Goal: Information Seeking & Learning: Check status

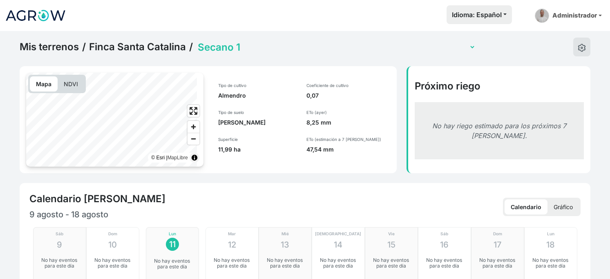
select select "2608"
click at [37, 19] on img at bounding box center [35, 15] width 61 height 20
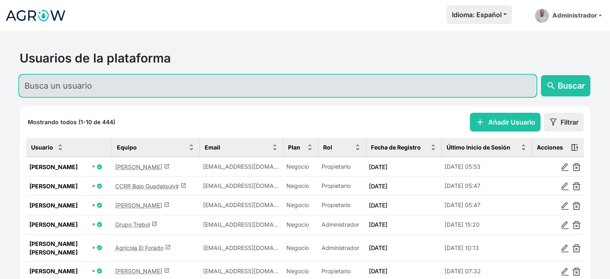
click at [107, 91] on input "text" at bounding box center [278, 85] width 517 height 21
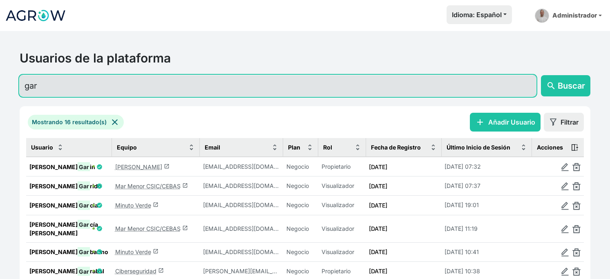
type input "gar"
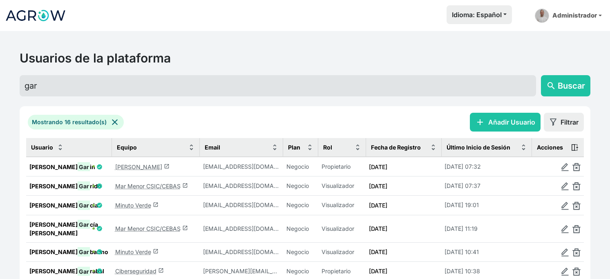
click at [128, 170] on link "[PERSON_NAME] launch" at bounding box center [142, 166] width 54 height 7
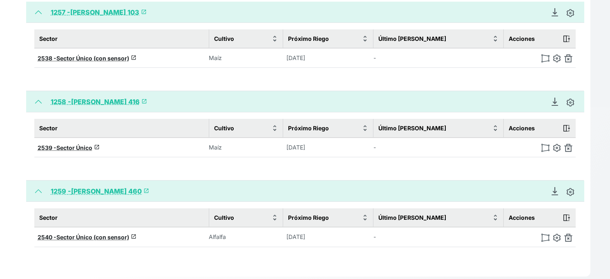
scroll to position [167, 0]
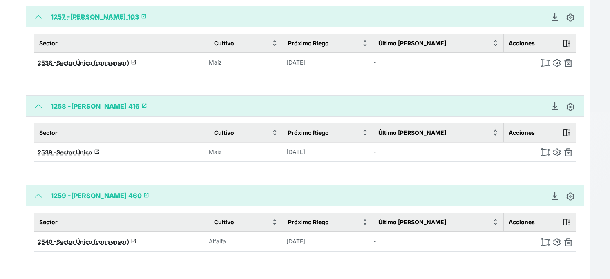
click at [116, 110] on link "1258 - [PERSON_NAME] 416 launch" at bounding box center [99, 106] width 96 height 8
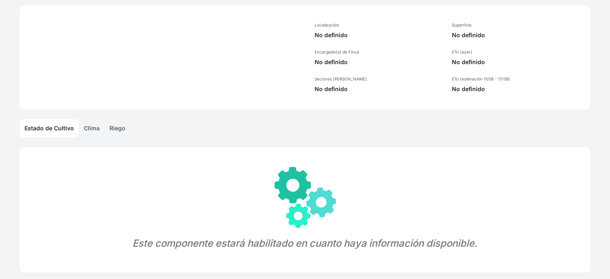
scroll to position [105, 0]
click at [116, 147] on div "Este componente estará habilitado en cuanto haya información disponible." at bounding box center [305, 209] width 571 height 125
select select "1258"
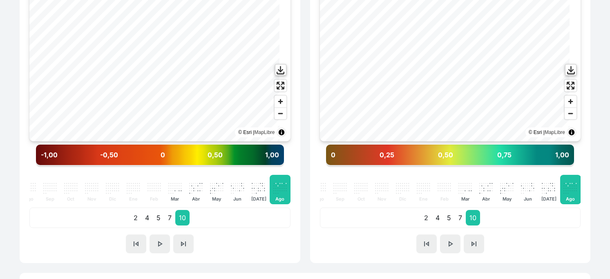
scroll to position [334, 0]
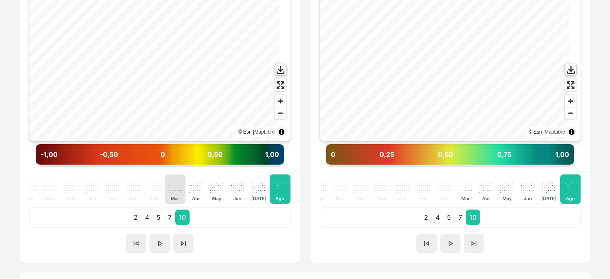
click at [172, 188] on p "." at bounding box center [173, 187] width 2 height 2
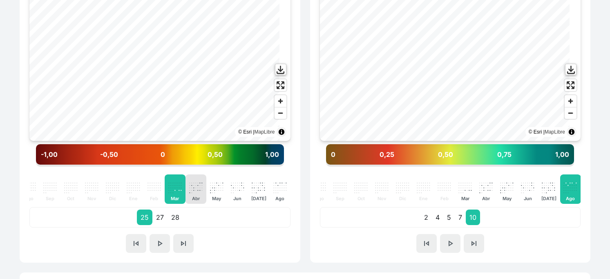
click at [193, 186] on p "." at bounding box center [194, 185] width 2 height 2
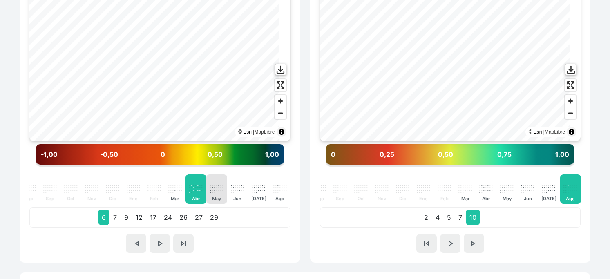
click at [214, 188] on p "." at bounding box center [215, 187] width 2 height 2
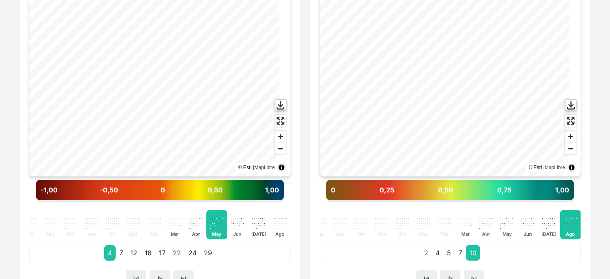
scroll to position [298, 0]
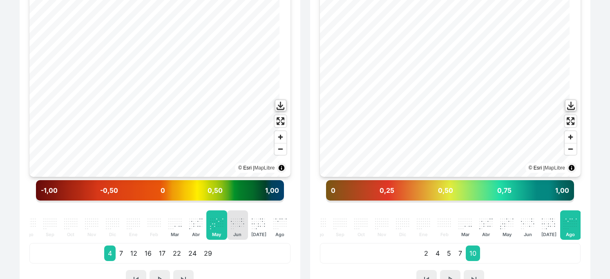
click at [241, 222] on p "." at bounding box center [242, 220] width 2 height 2
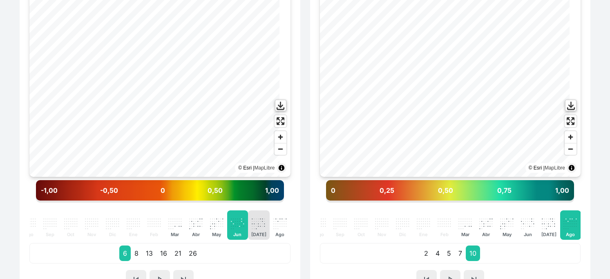
click at [258, 222] on p "." at bounding box center [259, 220] width 2 height 2
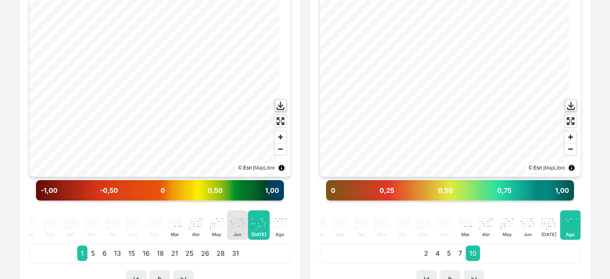
click at [241, 222] on p "." at bounding box center [242, 220] width 2 height 2
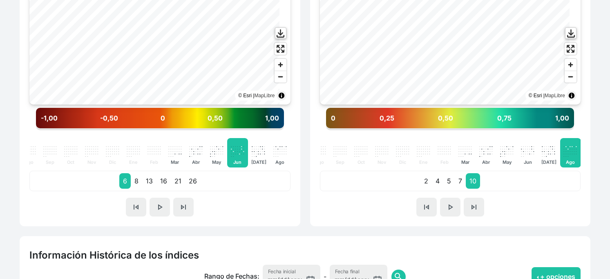
scroll to position [370, 0]
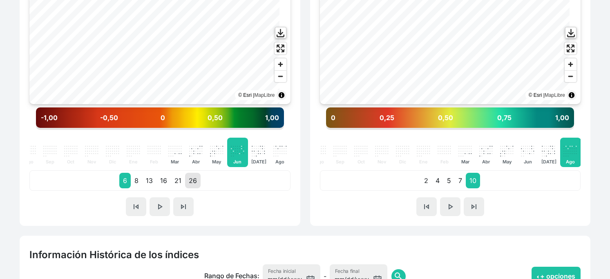
click at [194, 188] on p "26" at bounding box center [193, 181] width 16 height 16
click at [163, 188] on p "16" at bounding box center [164, 181] width 14 height 16
click at [146, 188] on p "13" at bounding box center [149, 181] width 14 height 16
click at [135, 188] on p "8" at bounding box center [136, 181] width 11 height 16
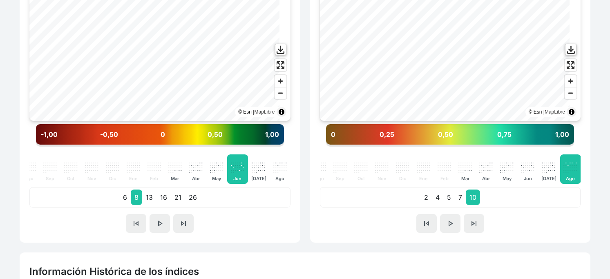
scroll to position [359, 0]
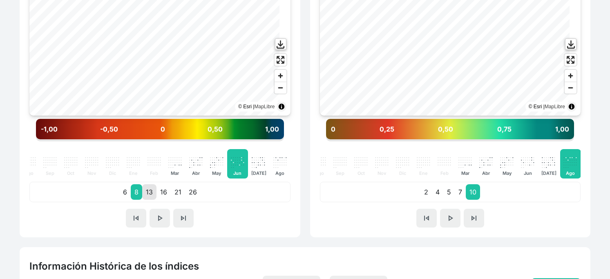
click at [146, 200] on p "13" at bounding box center [149, 192] width 14 height 16
click at [161, 200] on p "16" at bounding box center [164, 192] width 14 height 16
click at [184, 200] on p "21" at bounding box center [178, 192] width 14 height 16
click at [201, 200] on p "26" at bounding box center [193, 192] width 16 height 16
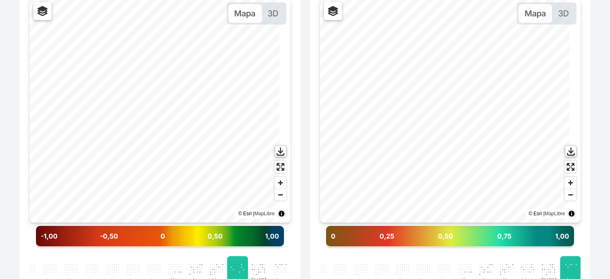
scroll to position [247, 0]
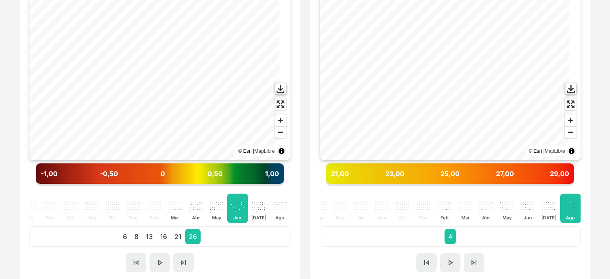
scroll to position [315, 0]
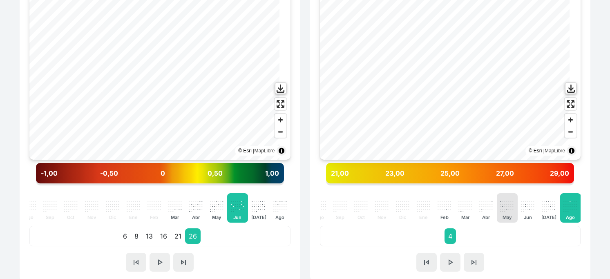
click at [497, 223] on div ". . . . . . . . . . . . . . . . . . . . . . . . . . . . . . . May" at bounding box center [507, 207] width 21 height 29
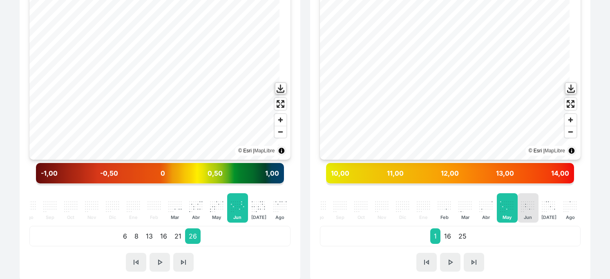
click at [531, 205] on p "." at bounding box center [532, 203] width 2 height 2
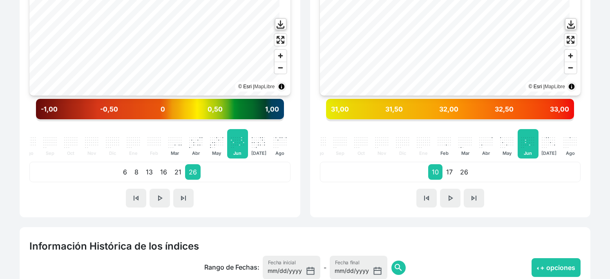
scroll to position [378, 0]
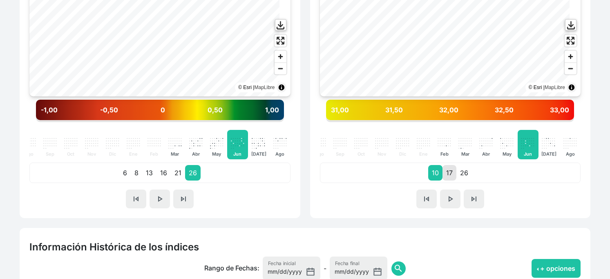
click at [443, 181] on p "17" at bounding box center [450, 173] width 14 height 16
click at [460, 181] on p "26" at bounding box center [465, 173] width 16 height 16
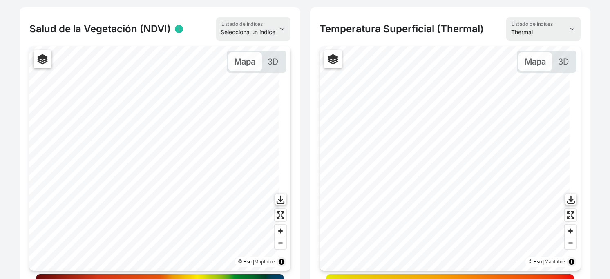
scroll to position [203, 0]
click at [516, 41] on select "Selecciona un índice NDVI NDMI SAVI FVC SHV Thermal" at bounding box center [543, 30] width 74 height 24
click at [506, 41] on select "Selecciona un índice NDVI NDMI SAVI FVC SHV Thermal" at bounding box center [543, 30] width 74 height 24
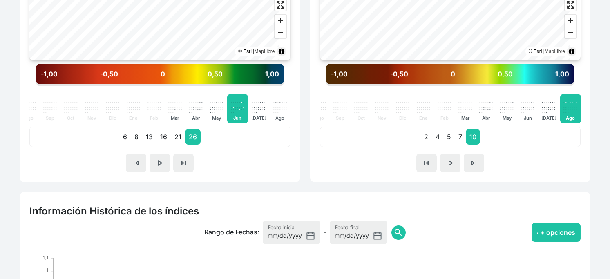
scroll to position [405, 0]
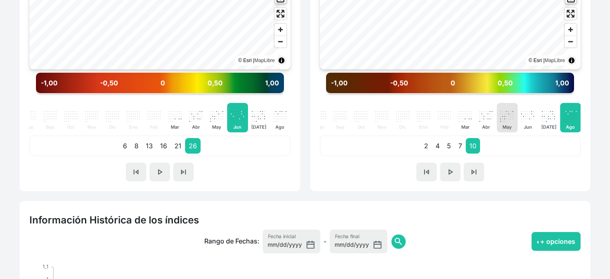
click at [500, 131] on p "May" at bounding box center [507, 126] width 14 height 7
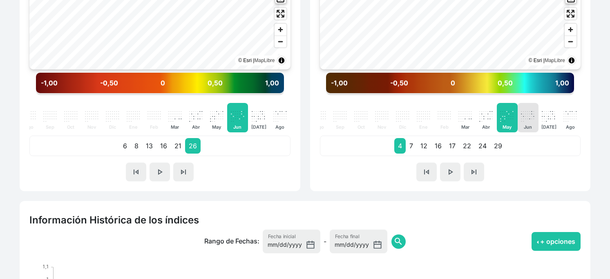
click at [521, 117] on p "." at bounding box center [522, 115] width 2 height 2
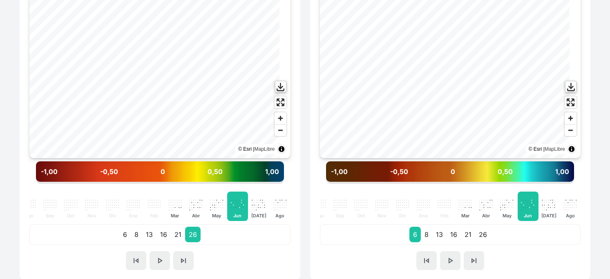
scroll to position [316, 0]
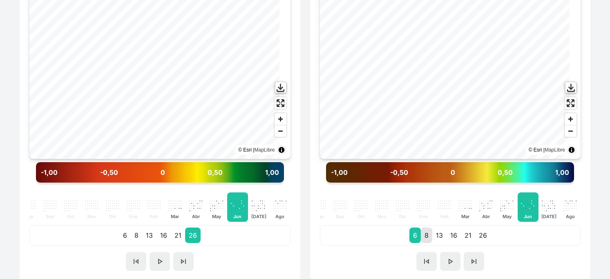
click at [423, 243] on p "8" at bounding box center [426, 236] width 11 height 16
click at [435, 243] on p "13" at bounding box center [439, 236] width 14 height 16
click at [449, 243] on p "16" at bounding box center [454, 236] width 14 height 16
click at [465, 243] on p "21" at bounding box center [468, 236] width 14 height 16
click at [479, 243] on p "26" at bounding box center [483, 236] width 16 height 16
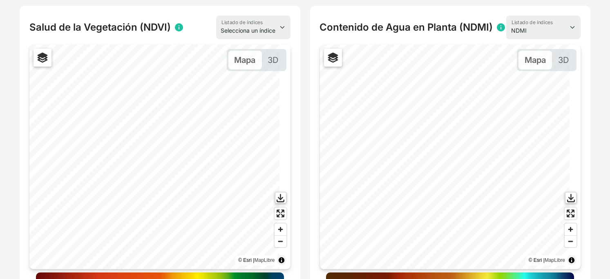
scroll to position [205, 0]
click at [521, 40] on select "Selecciona un índice NDVI NDMI SAVI FVC SHV Thermal" at bounding box center [543, 28] width 74 height 24
select select "savi"
click at [512, 40] on select "Selecciona un índice NDVI NDMI SAVI FVC SHV Thermal" at bounding box center [543, 28] width 74 height 24
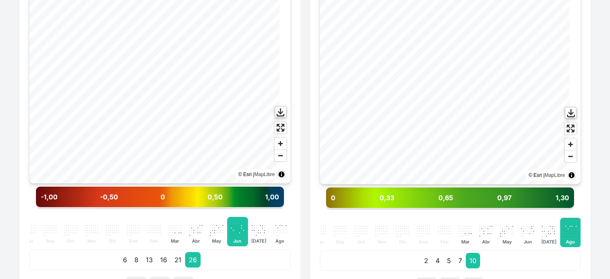
scroll to position [291, 0]
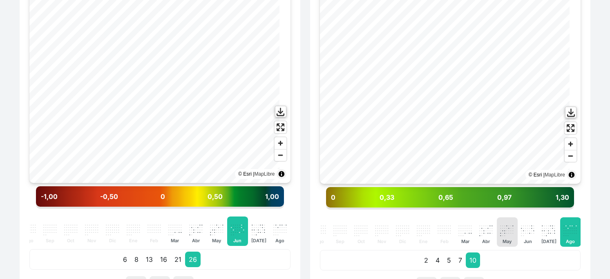
click at [497, 247] on div ". . . . . . . . . . . . . . . . . . . . . . . . . . . . . . . May" at bounding box center [507, 231] width 21 height 29
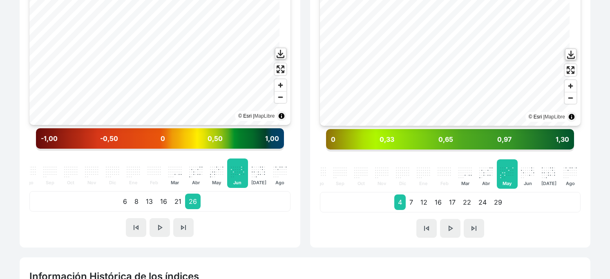
scroll to position [350, 0]
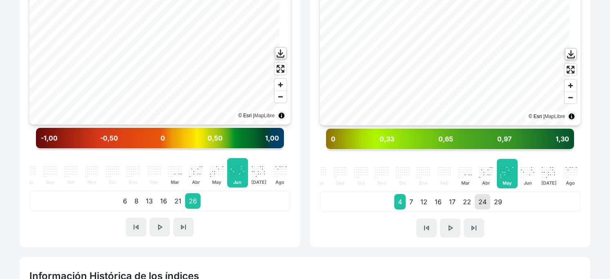
click at [490, 210] on p "24" at bounding box center [483, 202] width 16 height 16
click at [501, 210] on p "29" at bounding box center [498, 202] width 16 height 16
click at [523, 173] on p "." at bounding box center [524, 171] width 2 height 2
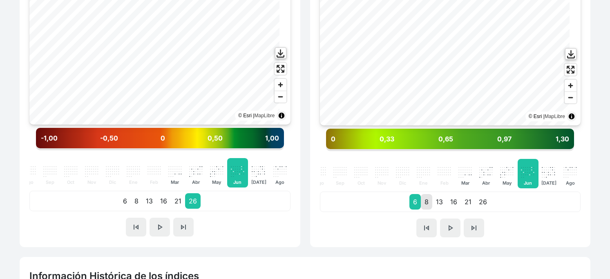
click at [425, 210] on p "8" at bounding box center [426, 202] width 11 height 16
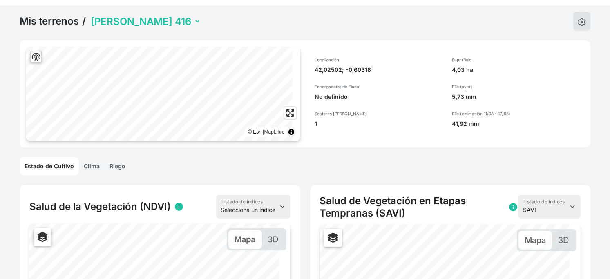
scroll to position [0, 0]
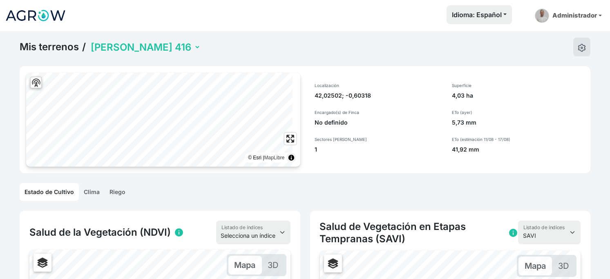
click at [159, 53] on select "[PERSON_NAME] 103 [PERSON_NAME] 416 [PERSON_NAME] 460" at bounding box center [145, 47] width 112 height 13
click at [96, 46] on select "[PERSON_NAME] 103 [PERSON_NAME] 416 [PERSON_NAME] 460" at bounding box center [145, 47] width 112 height 13
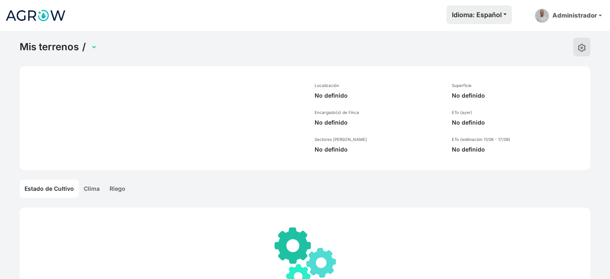
select select "1257"
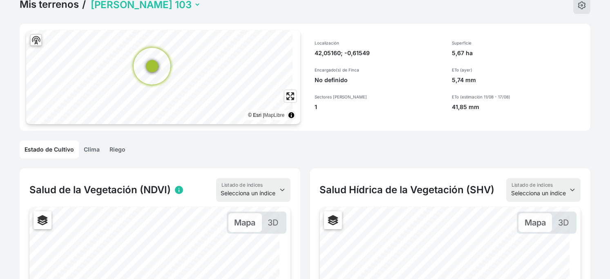
scroll to position [42, 0]
click at [146, 9] on select "[PERSON_NAME] 103 [PERSON_NAME] 416 [PERSON_NAME] 460" at bounding box center [145, 5] width 112 height 13
click at [96, 4] on select "[PERSON_NAME] 103 [PERSON_NAME] 416 [PERSON_NAME] 460" at bounding box center [145, 5] width 112 height 13
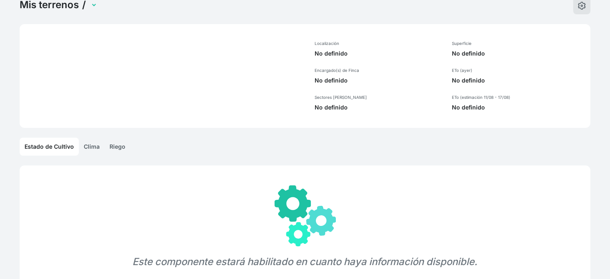
select select "1258"
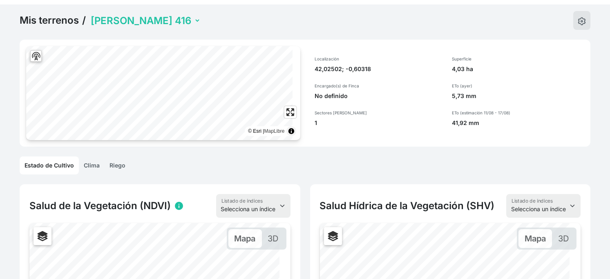
scroll to position [26, 0]
click at [150, 27] on select "[PERSON_NAME] 103 [PERSON_NAME] 416 [PERSON_NAME] 460" at bounding box center [145, 21] width 112 height 13
click at [96, 20] on select "[PERSON_NAME] 103 [PERSON_NAME] 416 [PERSON_NAME] 460" at bounding box center [145, 21] width 112 height 13
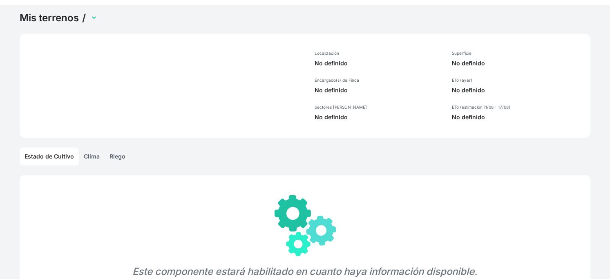
select select "1257"
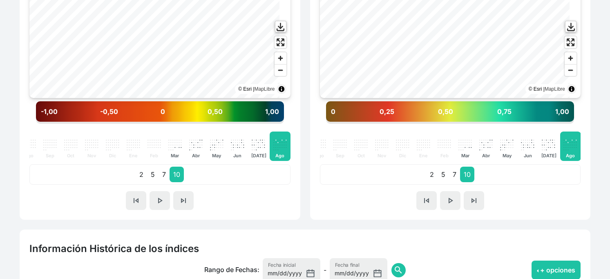
scroll to position [376, 0]
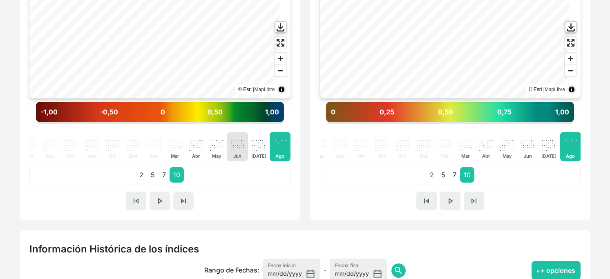
click at [237, 143] on p "." at bounding box center [238, 142] width 2 height 2
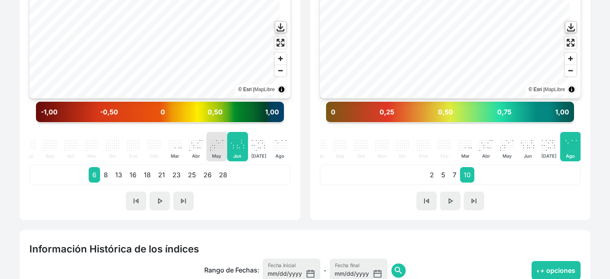
click at [218, 143] on p "." at bounding box center [219, 142] width 2 height 2
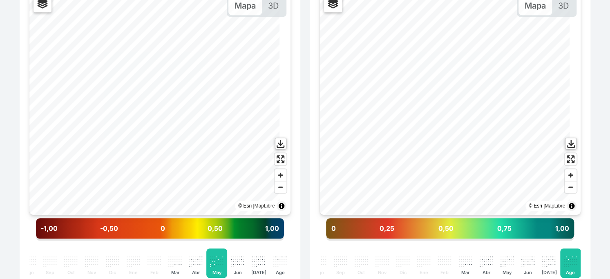
scroll to position [0, 71]
